Goal: Task Accomplishment & Management: Manage account settings

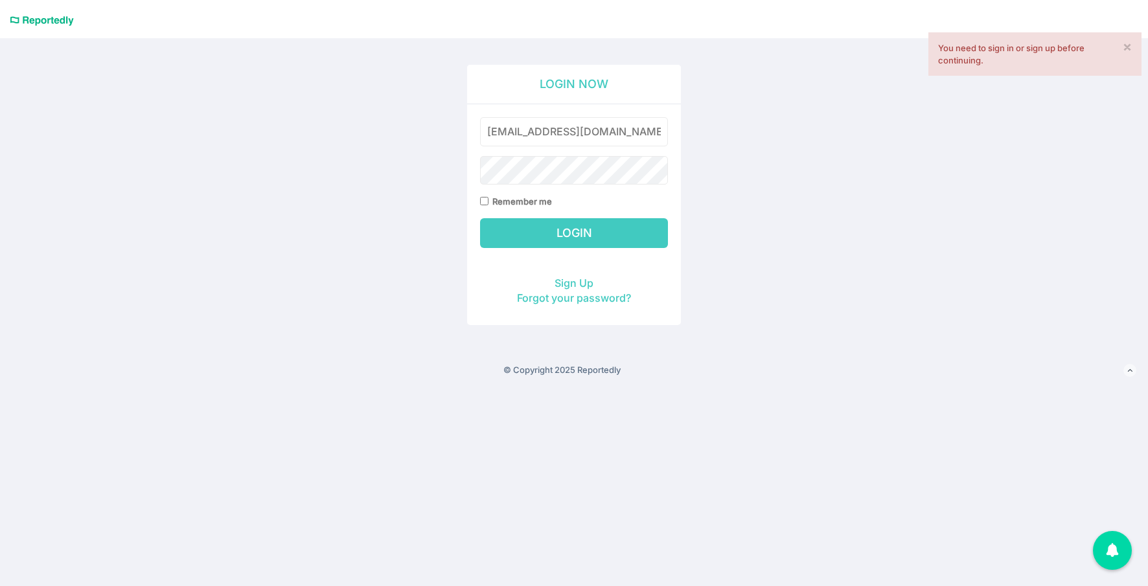
type input "[EMAIL_ADDRESS][DOMAIN_NAME]"
click at [549, 238] on input "Login" at bounding box center [574, 233] width 188 height 30
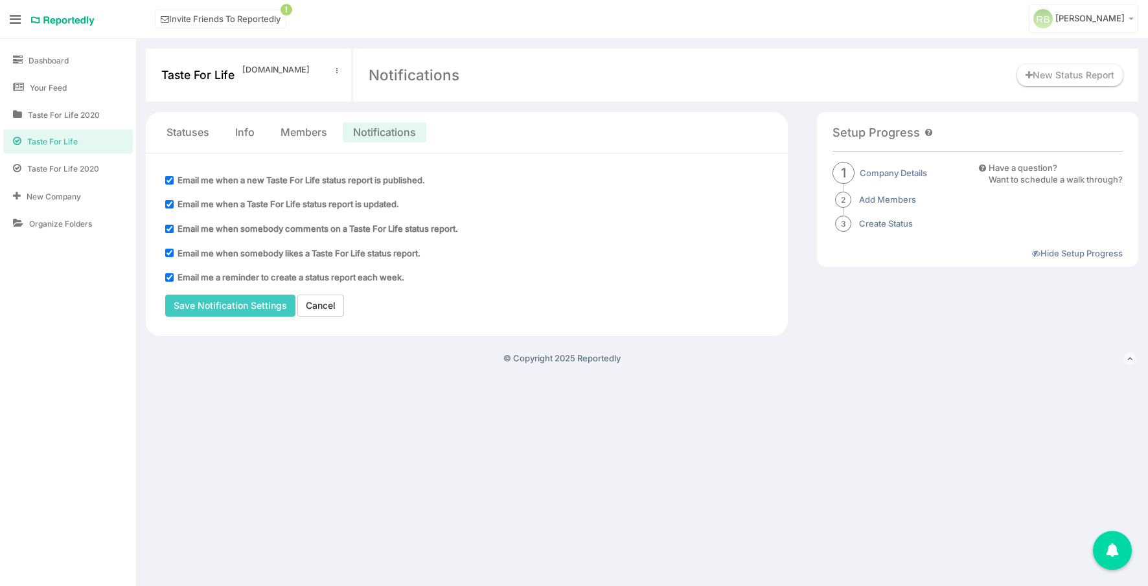
click at [168, 179] on input "Email me when a new Taste For Life status report is published." at bounding box center [169, 180] width 8 height 8
checkbox input "false"
click at [168, 203] on input "Email me when a Taste For Life status report is updated." at bounding box center [169, 204] width 8 height 8
checkbox input "false"
click at [171, 228] on input "Email me when somebody comments on a Taste For Life status report." at bounding box center [169, 229] width 8 height 8
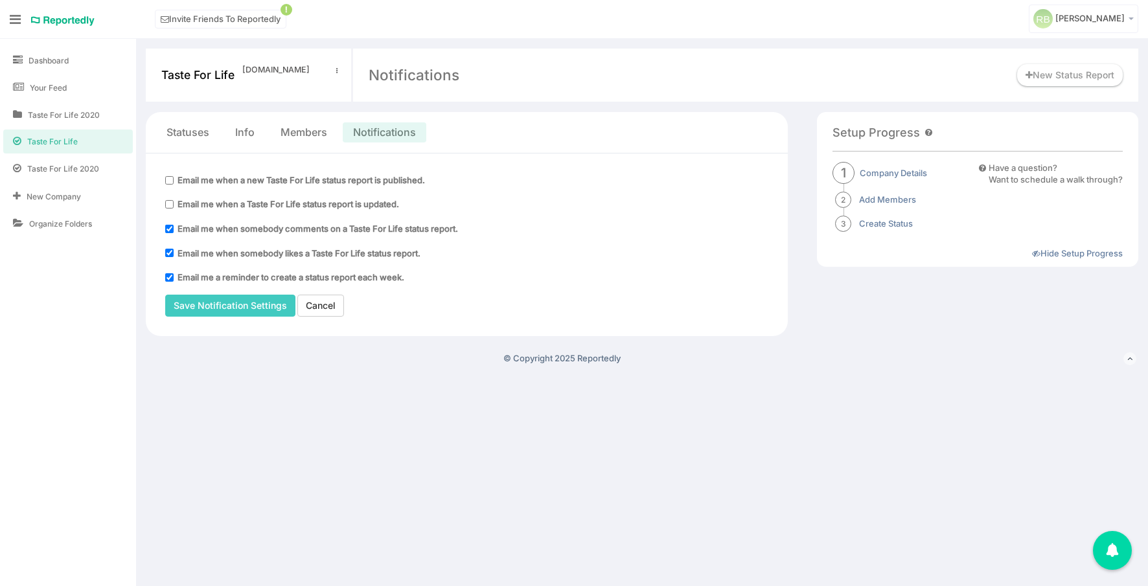
checkbox input "false"
click at [170, 249] on input "Email me when somebody likes a Taste For Life status report." at bounding box center [169, 253] width 8 height 8
checkbox input "false"
click at [170, 282] on fieldset "Email me a reminder to create a status report each week." at bounding box center [466, 277] width 603 height 15
click at [168, 275] on input "Email me a reminder to create a status report each week." at bounding box center [169, 277] width 8 height 8
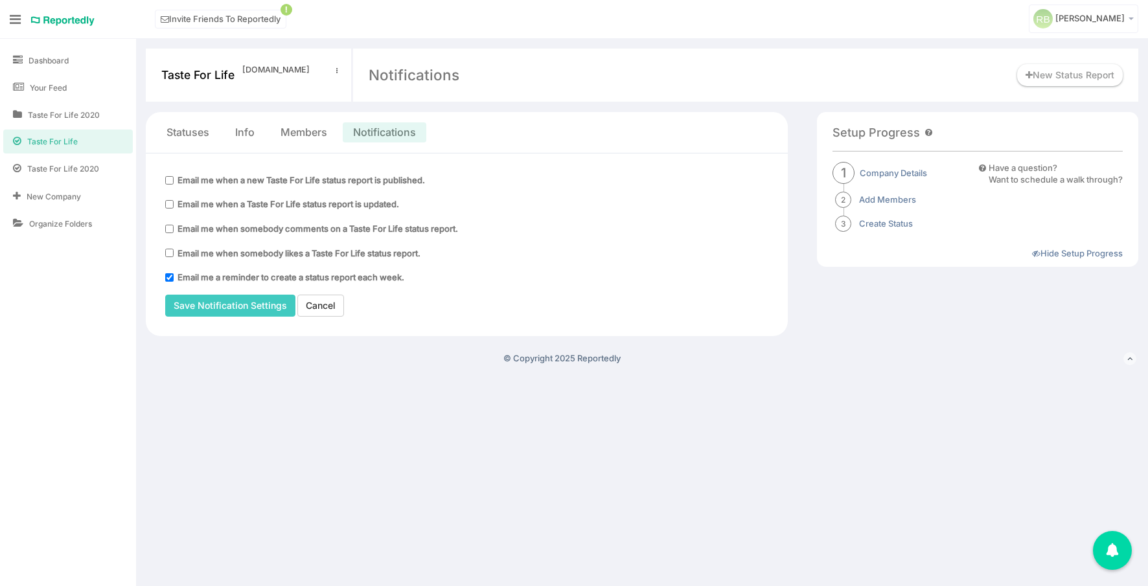
checkbox input "false"
click at [194, 304] on input "Save Notification Settings" at bounding box center [230, 306] width 130 height 22
